Goal: Information Seeking & Learning: Learn about a topic

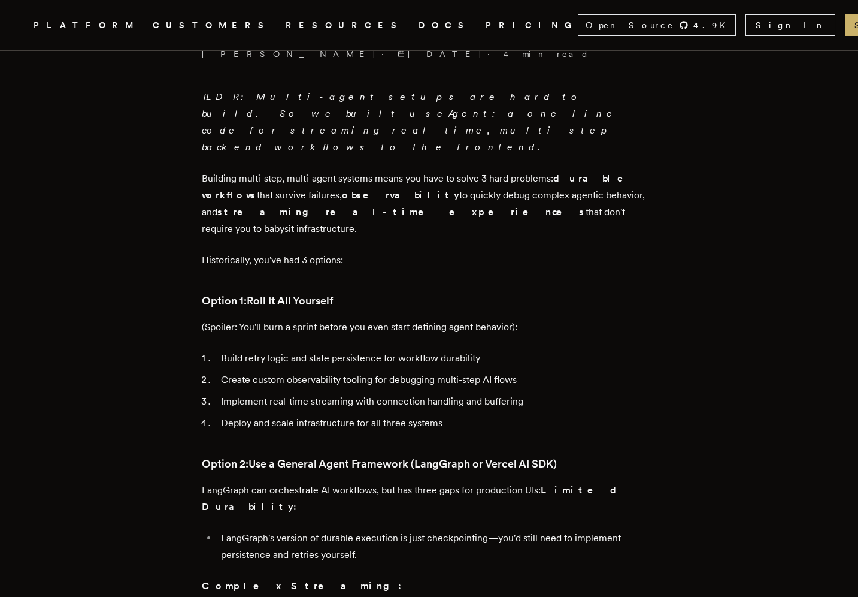
scroll to position [448, 0]
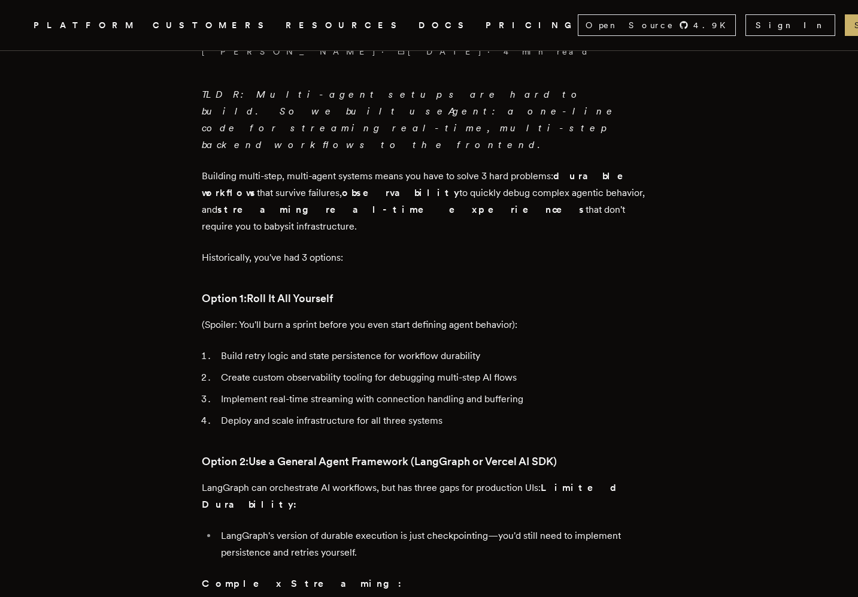
click at [319, 347] on li "Build retry logic and state persistence for workflow durability" at bounding box center [437, 355] width 440 height 17
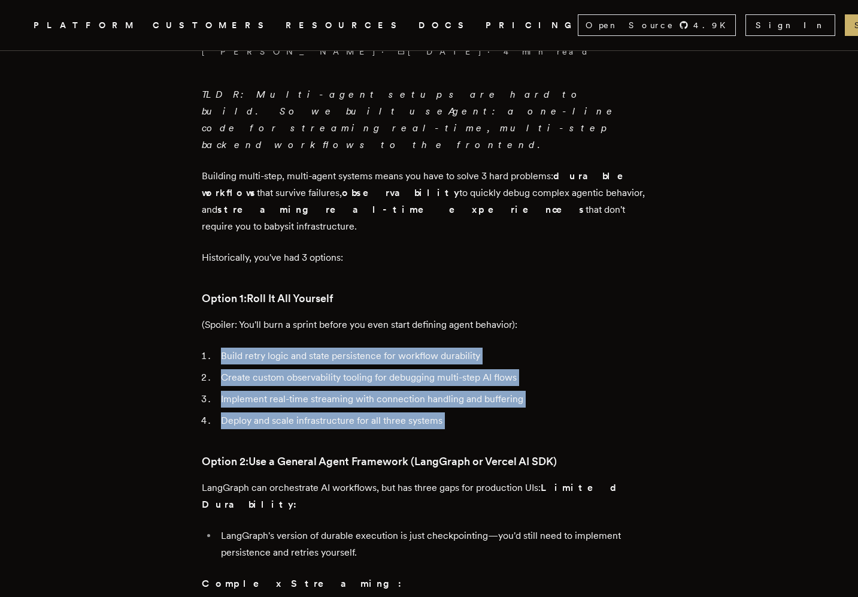
drag, startPoint x: 319, startPoint y: 308, endPoint x: 319, endPoint y: 370, distance: 61.7
click at [319, 370] on ol "Build retry logic and state persistence for workflow durability Create custom o…" at bounding box center [429, 387] width 455 height 81
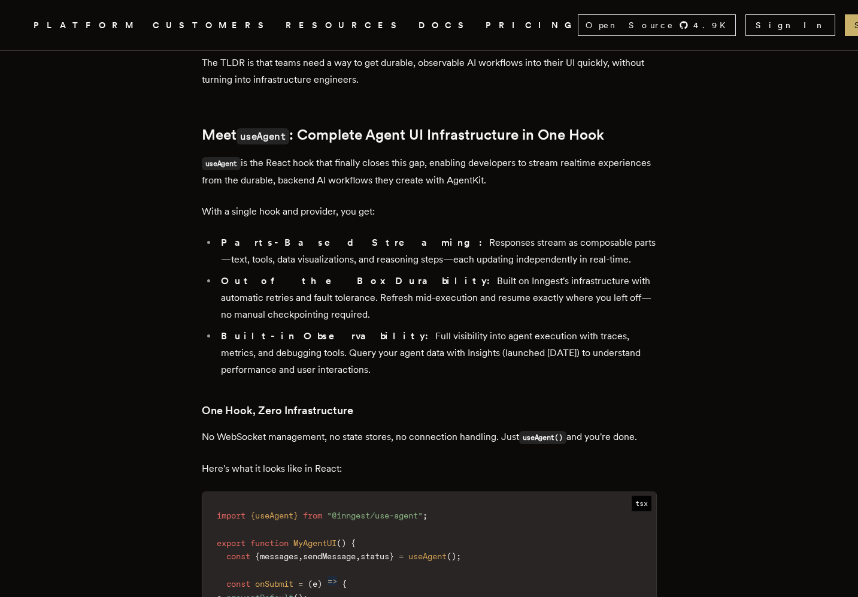
scroll to position [1259, 0]
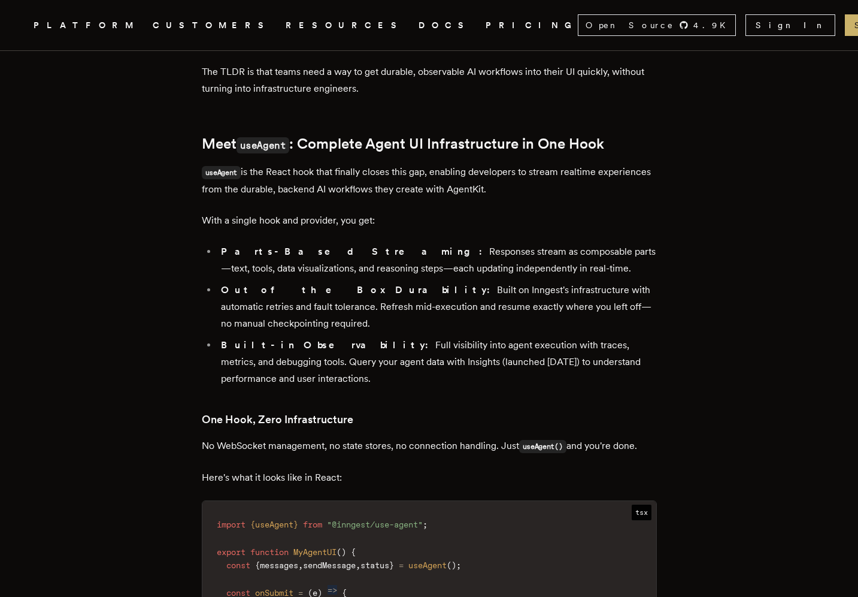
click at [337, 164] on p "useAgent is the React hook that finally closes this gap, enabling developers to…" at bounding box center [429, 181] width 455 height 34
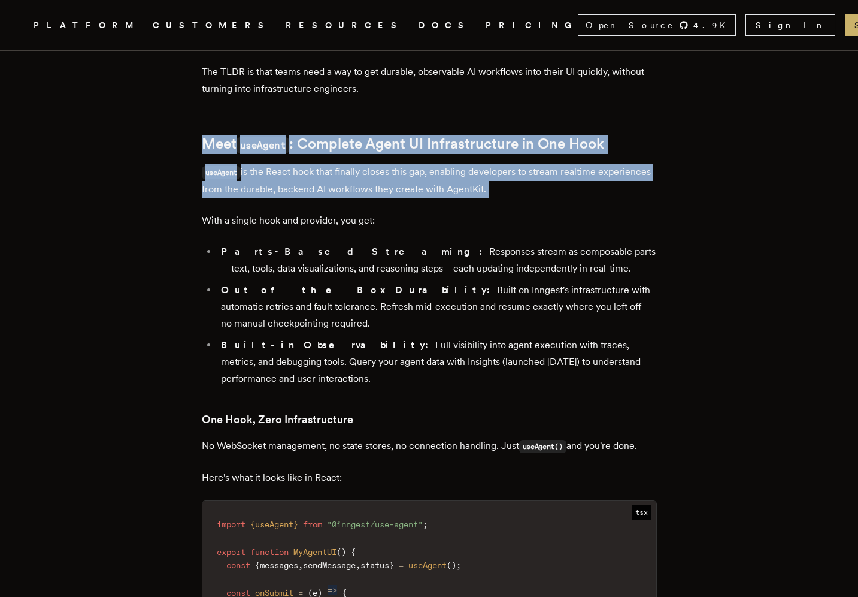
drag, startPoint x: 337, startPoint y: 118, endPoint x: 362, endPoint y: 83, distance: 42.9
click at [362, 83] on div "TLDR: Multi-agent setups are hard to build. So we built useAgent: a one-line co…" at bounding box center [429, 293] width 455 height 2036
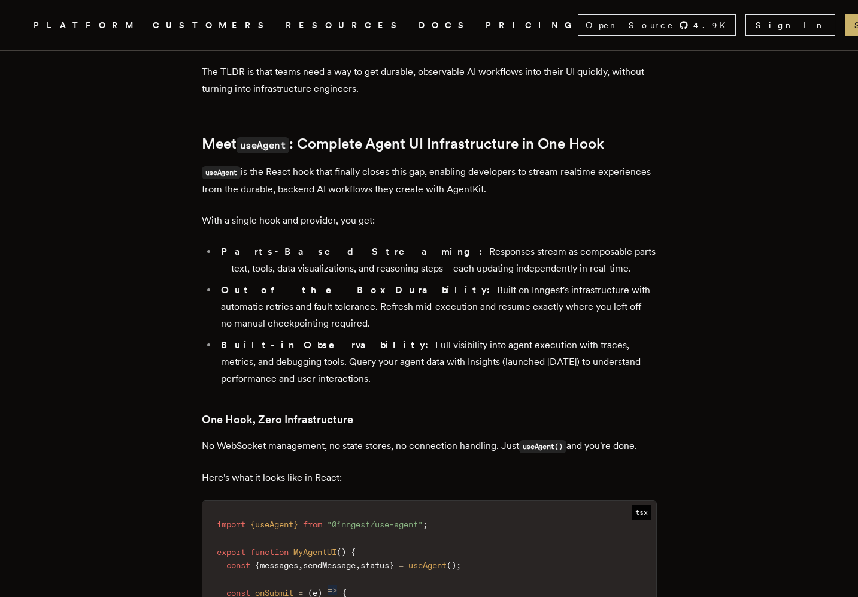
click at [327, 212] on p "With a single hook and provider, you get:" at bounding box center [429, 220] width 455 height 17
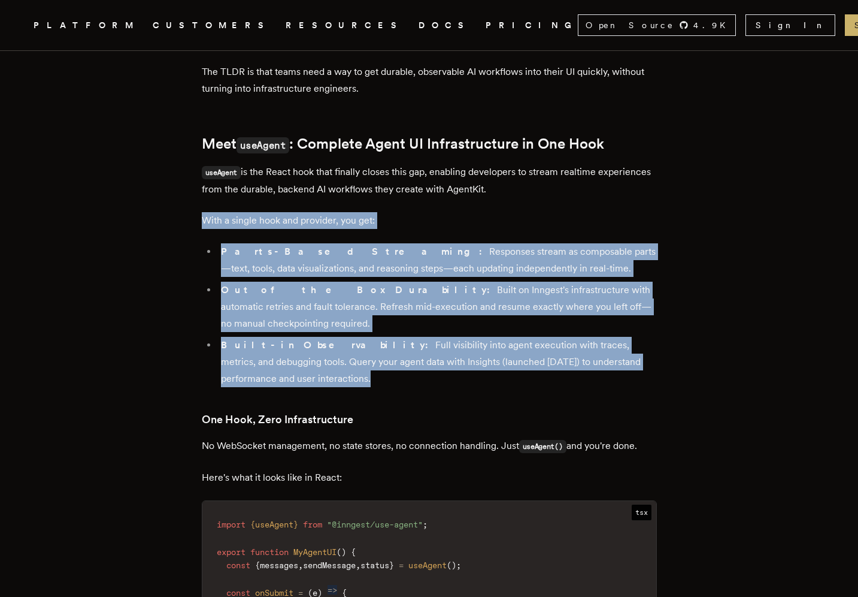
drag, startPoint x: 327, startPoint y: 151, endPoint x: 322, endPoint y: 274, distance: 122.9
click at [322, 274] on div "TLDR: Multi-agent setups are hard to build. So we built useAgent: a one-line co…" at bounding box center [429, 293] width 455 height 2036
click at [322, 337] on li "Built-in Observability: Full visibility into agent execution with traces, metri…" at bounding box center [437, 362] width 440 height 50
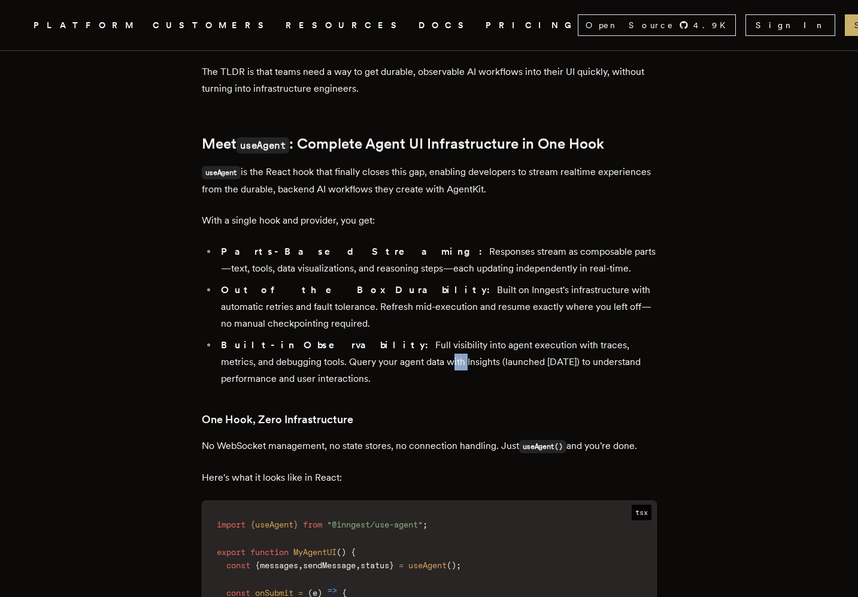
click at [322, 337] on li "Built-in Observability: Full visibility into agent execution with traces, metri…" at bounding box center [437, 362] width 440 height 50
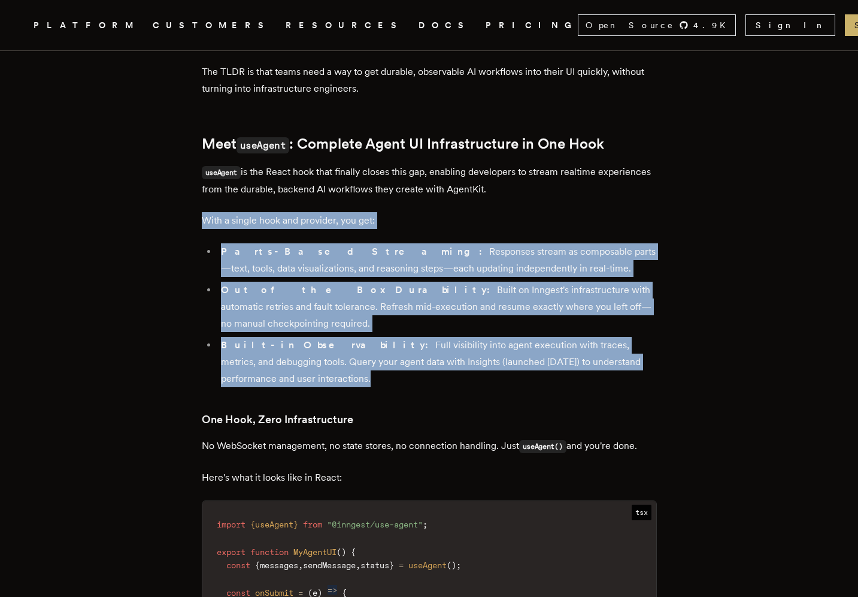
drag, startPoint x: 322, startPoint y: 274, endPoint x: 349, endPoint y: 158, distance: 119.3
click at [349, 158] on div "TLDR: Multi-agent setups are hard to build. So we built useAgent: a one-line co…" at bounding box center [429, 293] width 455 height 2036
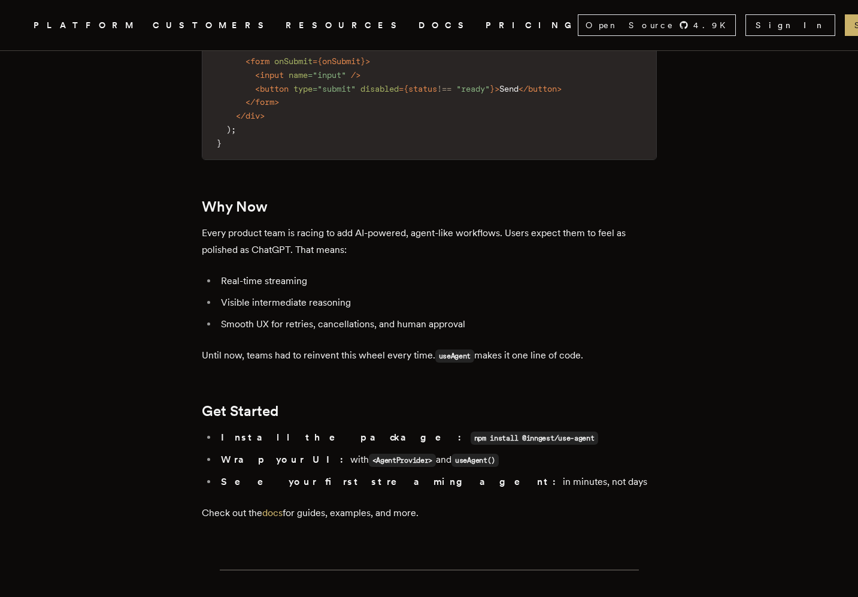
scroll to position [2054, 0]
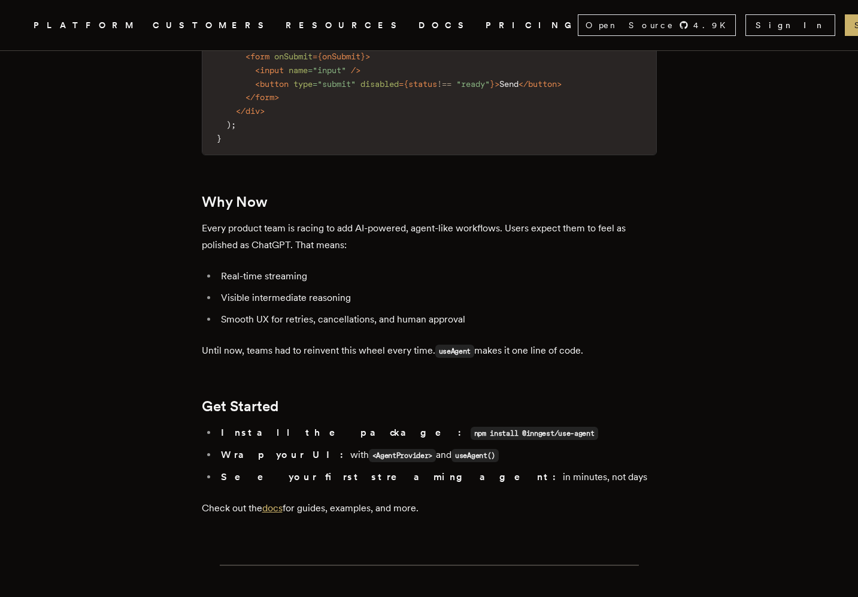
click at [282, 502] on link "docs" at bounding box center [272, 507] width 20 height 11
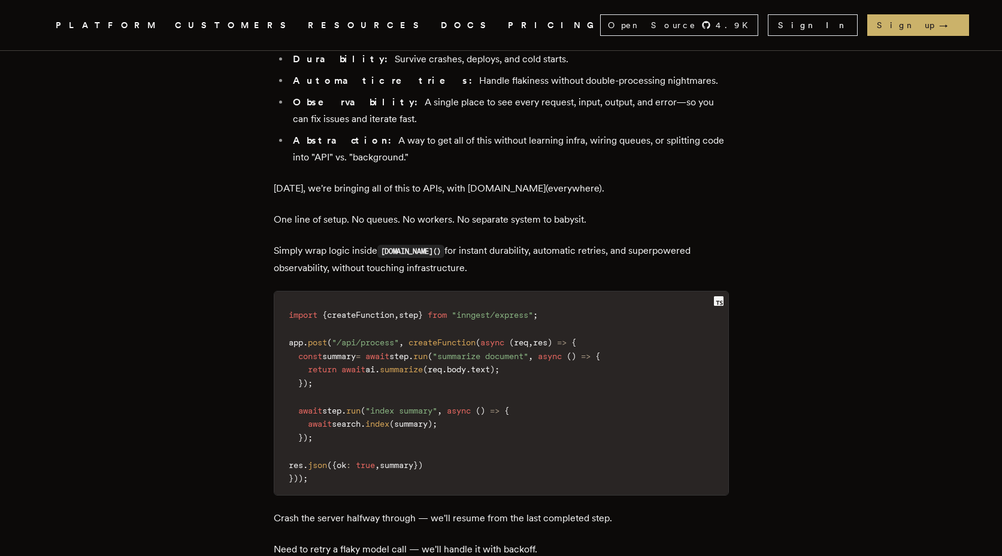
scroll to position [1408, 0]
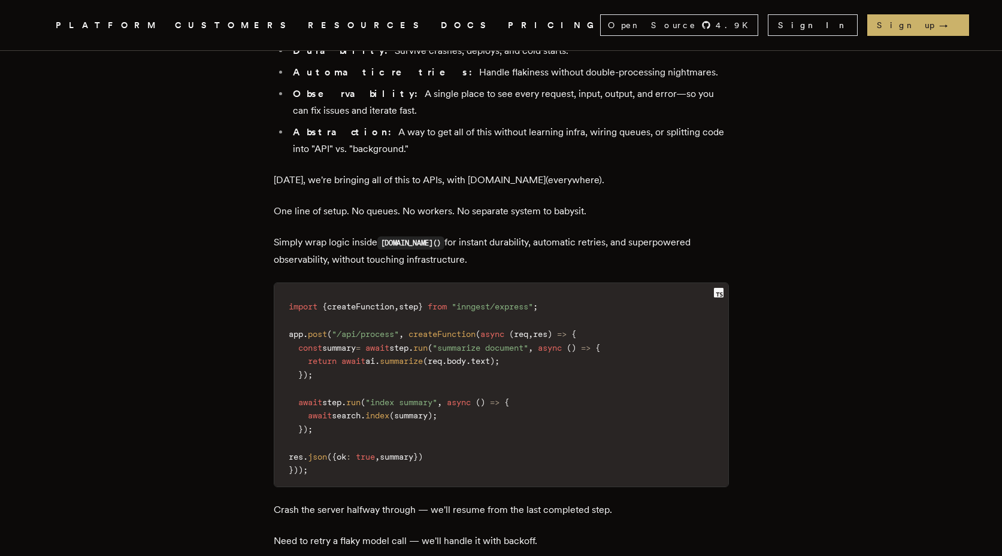
click at [409, 343] on span "step" at bounding box center [398, 348] width 19 height 10
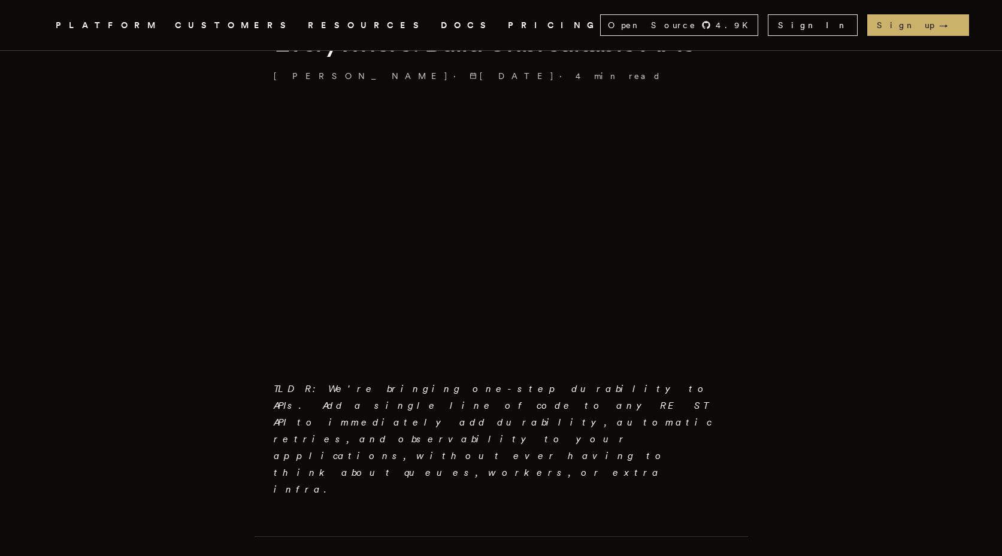
scroll to position [356, 0]
